Goal: Check status

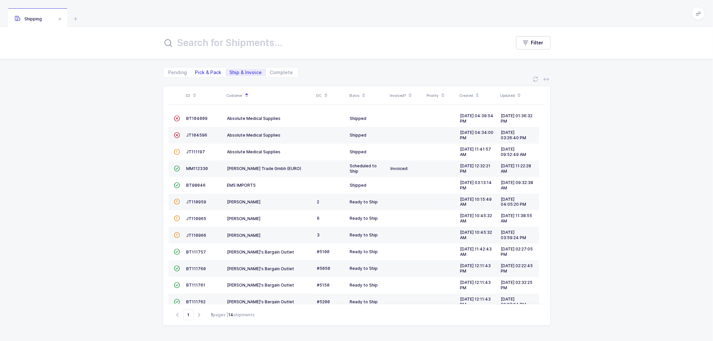
click at [205, 72] on span "Pick & Pack" at bounding box center [208, 72] width 26 height 5
click at [196, 72] on input "Pick & Pack" at bounding box center [193, 71] width 4 height 4
radio input "true"
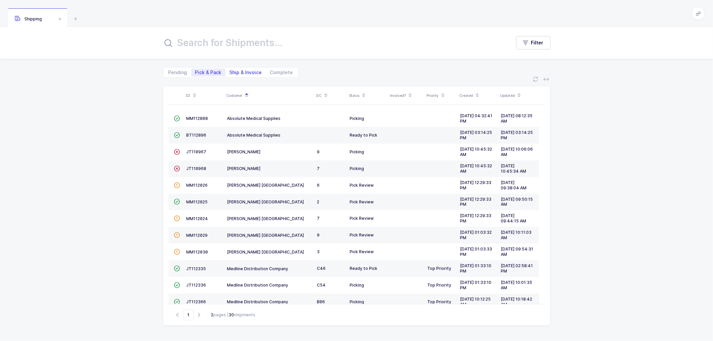
click at [241, 72] on span "Ship & Invoice" at bounding box center [246, 72] width 32 height 5
click at [230, 72] on input "Ship & Invoice" at bounding box center [228, 71] width 4 height 4
radio input "true"
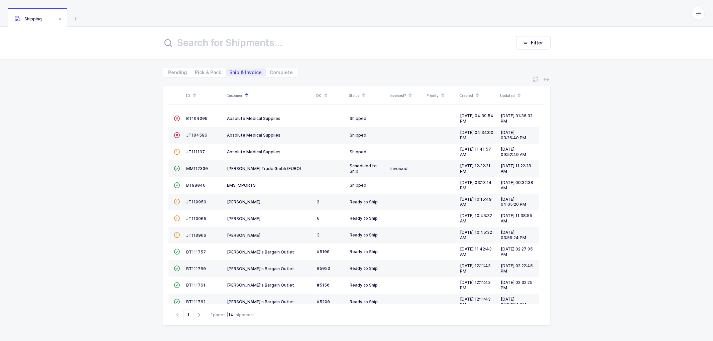
click at [604, 195] on div "ID Customer DC Status Invoiced? Priority Created Updated  BT104009 Absolute Me…" at bounding box center [356, 209] width 713 height 263
click at [584, 138] on div "ID Customer DC Status Invoiced? Priority Created Updated  BT104009 Absolute Me…" at bounding box center [356, 209] width 713 height 263
click at [209, 71] on span "Pick & Pack" at bounding box center [208, 72] width 26 height 5
click at [196, 71] on input "Pick & Pack" at bounding box center [193, 71] width 4 height 4
radio input "true"
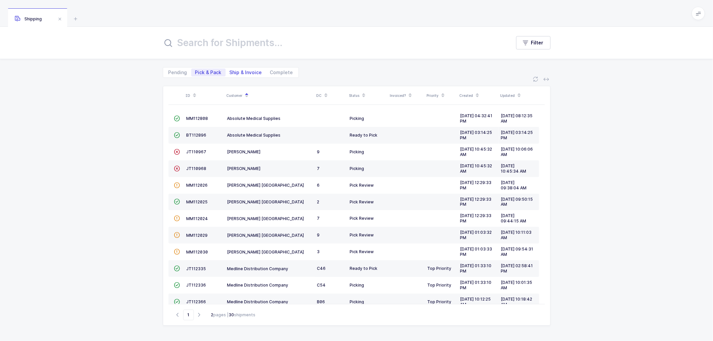
click at [249, 72] on span "Ship & Invoice" at bounding box center [246, 72] width 32 height 5
click at [230, 72] on input "Ship & Invoice" at bounding box center [228, 71] width 4 height 4
radio input "true"
radio input "false"
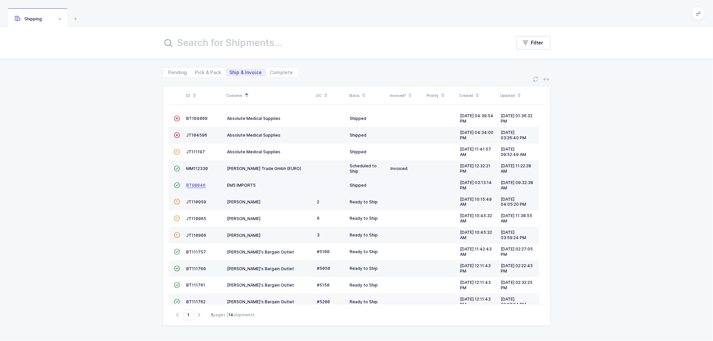
click at [194, 184] on span "BT98046" at bounding box center [196, 185] width 19 height 5
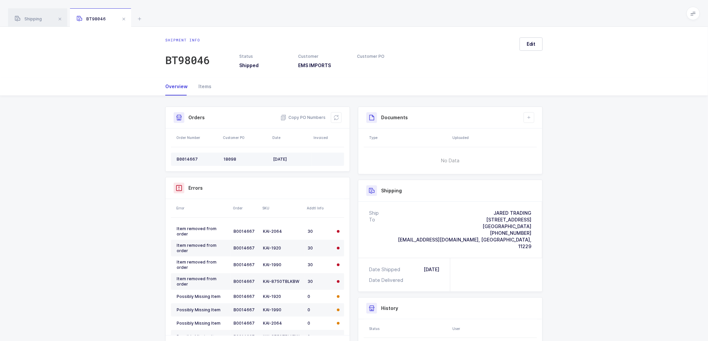
click at [185, 157] on div "B0014667" at bounding box center [197, 159] width 41 height 5
copy div "B0014667"
click at [229, 159] on div "18098" at bounding box center [245, 159] width 44 height 5
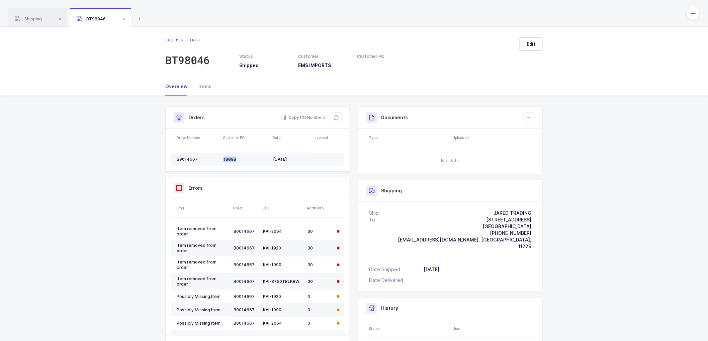
copy div "18098"
click at [188, 156] on td "B0014667" at bounding box center [196, 159] width 50 height 13
copy div "B0014667"
drag, startPoint x: 336, startPoint y: 114, endPoint x: 342, endPoint y: 115, distance: 5.7
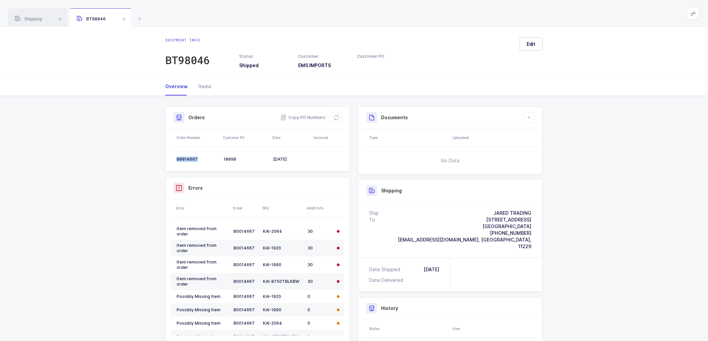
click at [336, 114] on button at bounding box center [336, 117] width 11 height 11
click at [28, 17] on span "Shipping" at bounding box center [28, 18] width 27 height 5
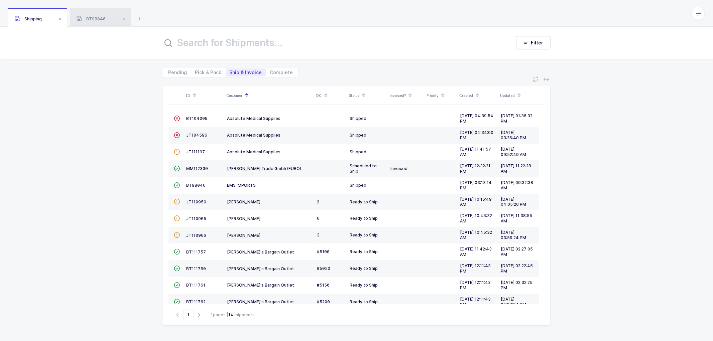
drag, startPoint x: 97, startPoint y: 14, endPoint x: 115, endPoint y: 17, distance: 18.3
click at [97, 14] on div "BT98046" at bounding box center [100, 17] width 61 height 19
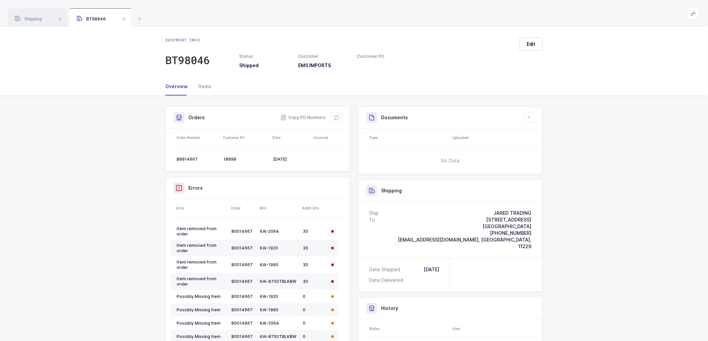
drag, startPoint x: 124, startPoint y: 119, endPoint x: 126, endPoint y: 111, distance: 8.2
click at [124, 119] on div "Shipment Info Shipment Number BT98046 Status Shipped Customer EMS IMPORTS Custo…" at bounding box center [354, 261] width 708 height 330
click at [32, 15] on div "Shipping" at bounding box center [37, 17] width 59 height 19
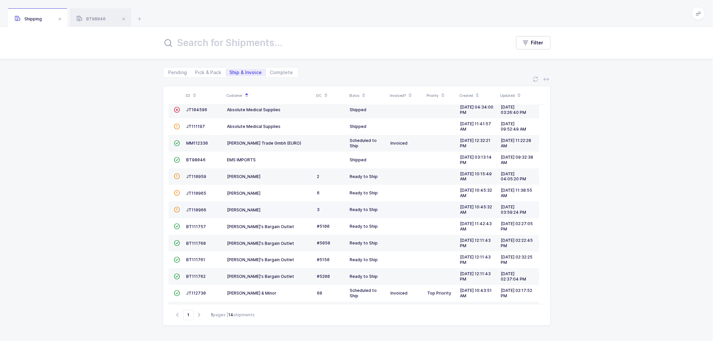
scroll to position [46, 0]
